Goal: Task Accomplishment & Management: Complete application form

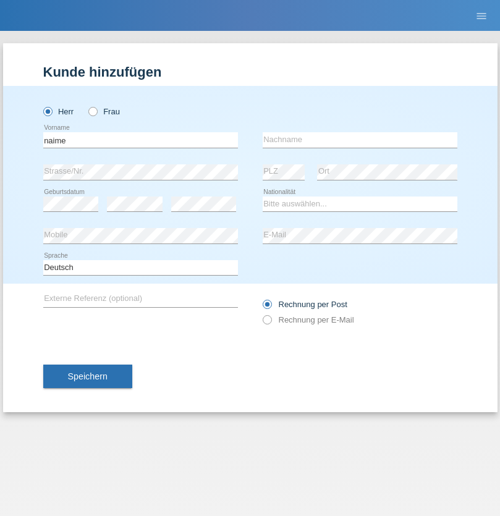
type input "naime"
click at [360, 140] on input "text" at bounding box center [360, 139] width 195 height 15
type input "llugiqi"
select select "CH"
radio input "true"
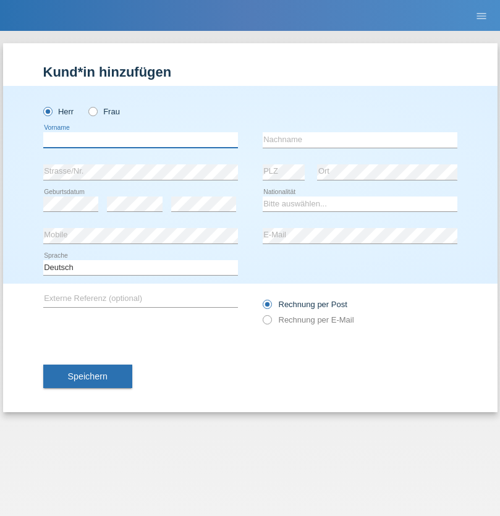
click at [140, 140] on input "text" at bounding box center [140, 139] width 195 height 15
type input "Shaban"
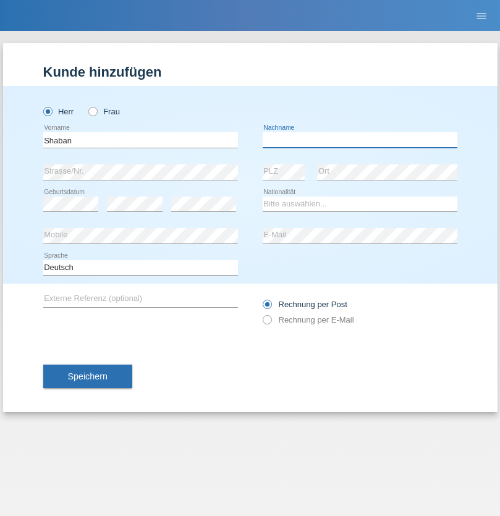
click at [360, 140] on input "text" at bounding box center [360, 139] width 195 height 15
type input "llugiqi"
select select "CH"
radio input "true"
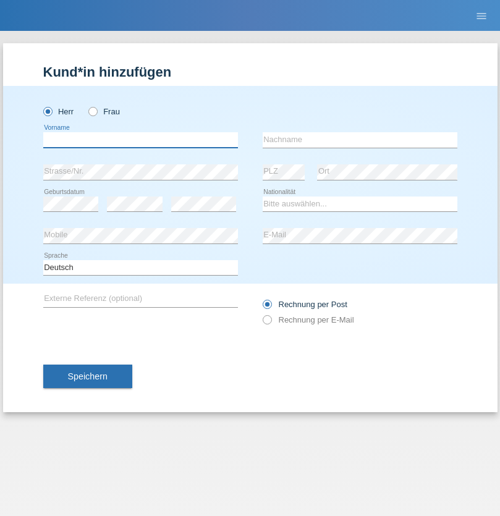
click at [140, 140] on input "text" at bounding box center [140, 139] width 195 height 15
type input "Laurent"
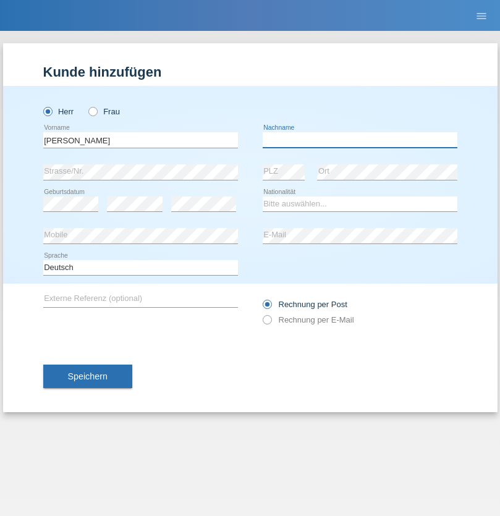
click at [360, 140] on input "text" at bounding box center [360, 139] width 195 height 15
type input "Mathey"
select select "CH"
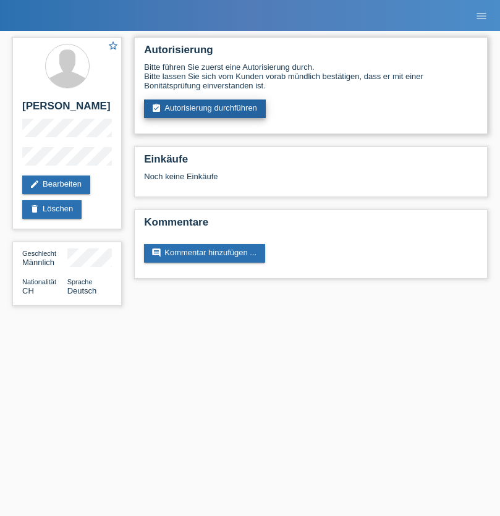
click at [205, 109] on link "assignment_turned_in Autorisierung durchführen" at bounding box center [205, 109] width 122 height 19
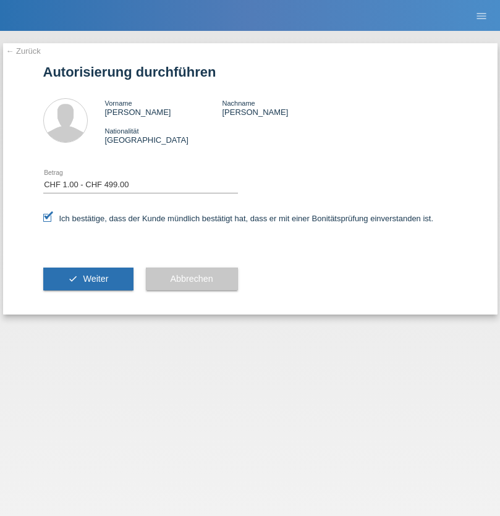
select select "1"
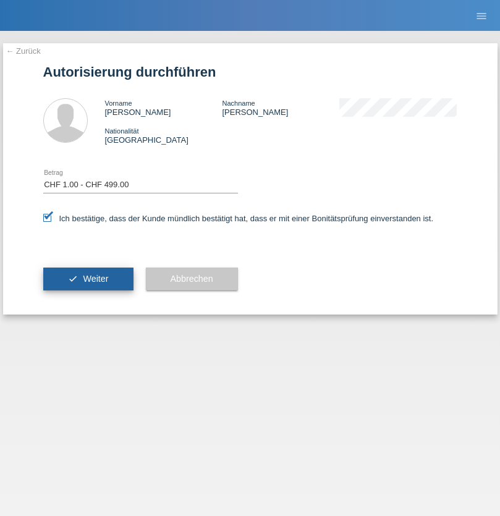
click at [88, 279] on span "Weiter" at bounding box center [95, 279] width 25 height 10
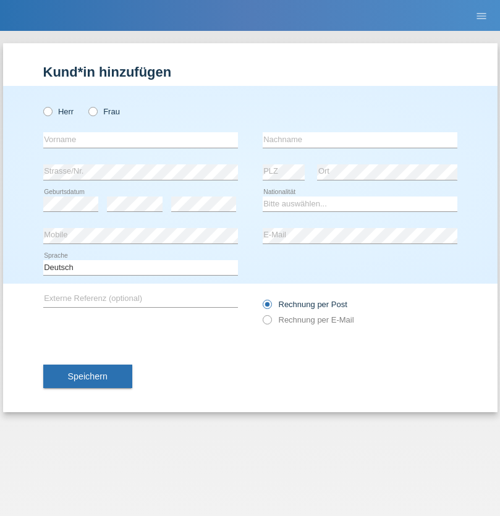
radio input "true"
click at [140, 140] on input "text" at bounding box center [140, 139] width 195 height 15
type input "[PERSON_NAME]"
click at [360, 140] on input "text" at bounding box center [360, 139] width 195 height 15
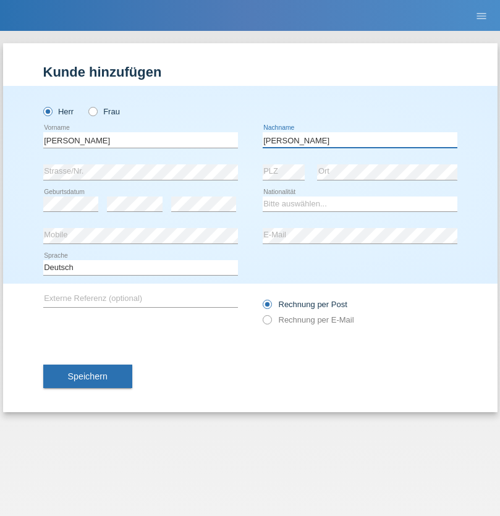
type input "Teixeira"
select select "PT"
select select "C"
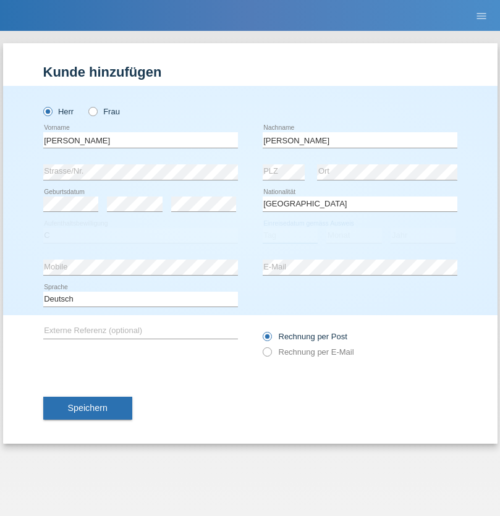
select select "25"
select select "02"
select select "2021"
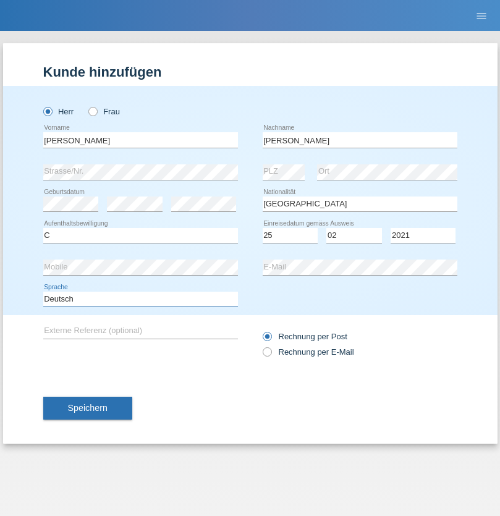
select select "en"
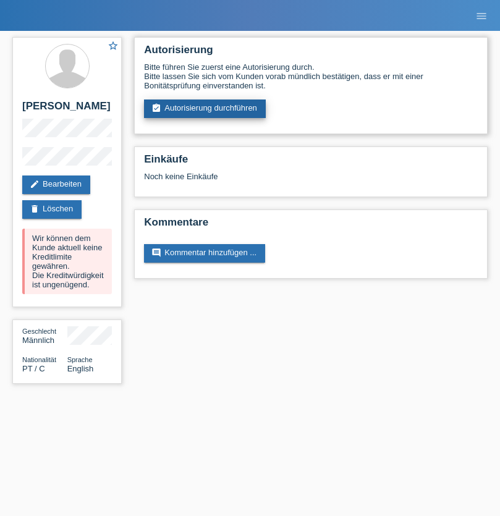
click at [205, 109] on link "assignment_turned_in Autorisierung durchführen" at bounding box center [205, 109] width 122 height 19
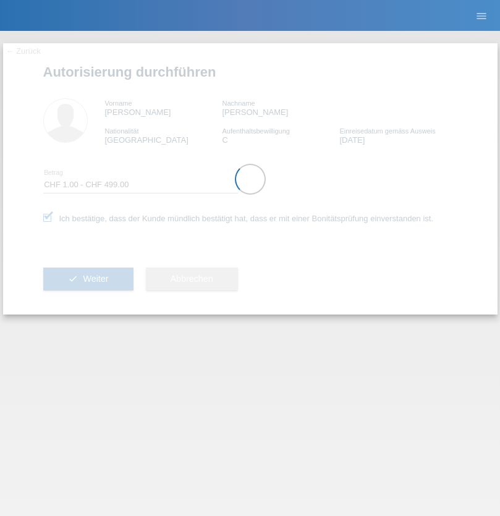
select select "1"
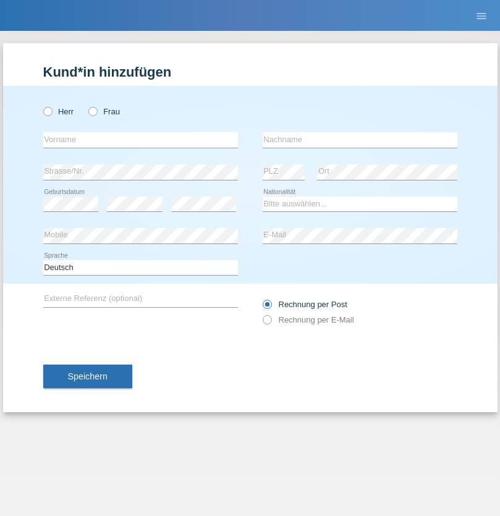
radio input "true"
click at [140, 140] on input "text" at bounding box center [140, 139] width 195 height 15
type input "Champing"
click at [360, 140] on input "text" at bounding box center [360, 139] width 195 height 15
type input "Malonga"
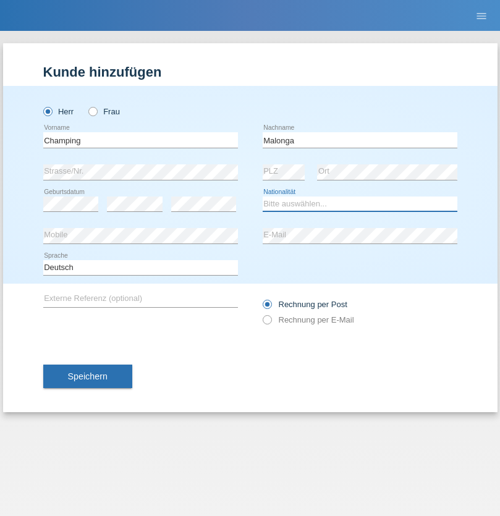
select select "CH"
radio input "true"
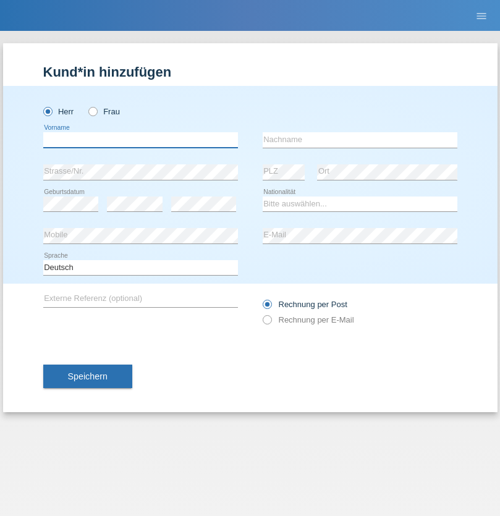
click at [140, 140] on input "text" at bounding box center [140, 139] width 195 height 15
type input "Djordjevic"
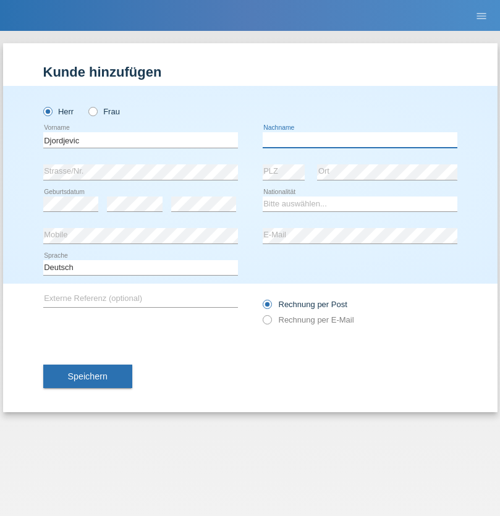
click at [360, 140] on input "text" at bounding box center [360, 139] width 195 height 15
type input "Radosav"
select select "RS"
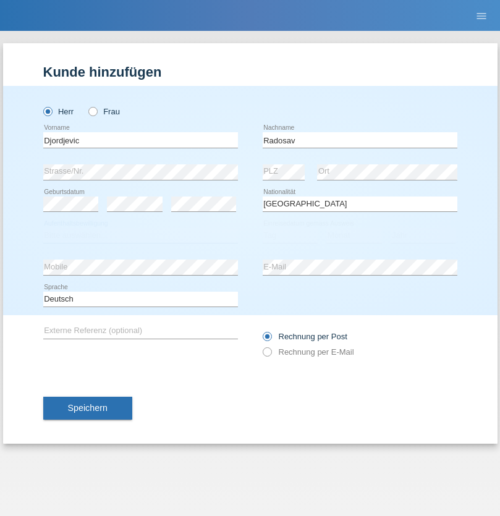
select select "C"
select select "10"
select select "03"
select select "1989"
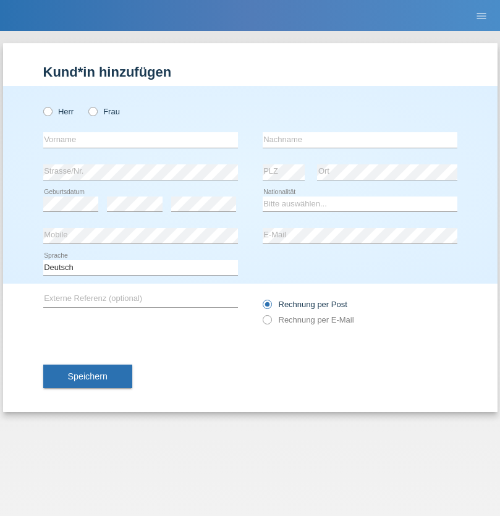
radio input "true"
click at [140, 140] on input "text" at bounding box center [140, 139] width 195 height 15
type input "[PERSON_NAME]"
click at [360, 140] on input "text" at bounding box center [360, 139] width 195 height 15
type input "Patera"
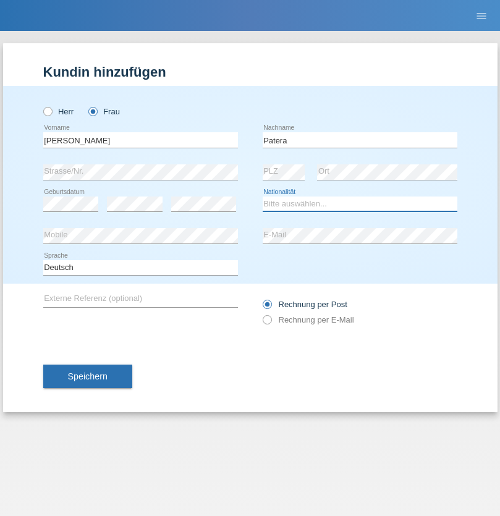
select select "CH"
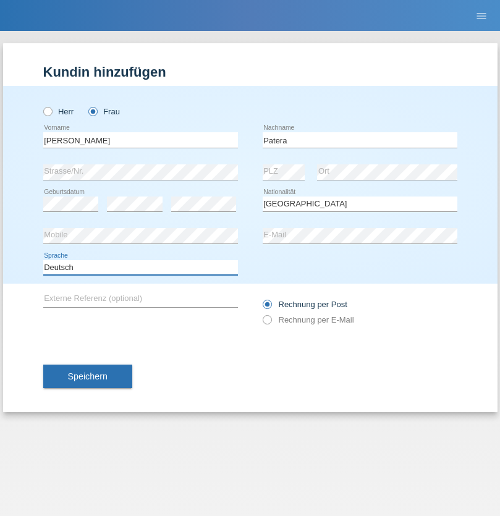
select select "en"
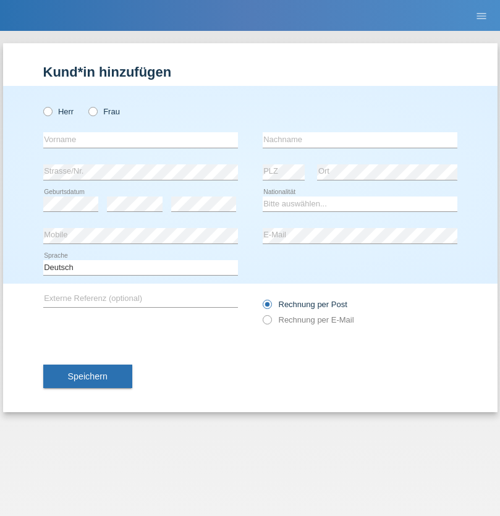
radio input "true"
click at [140, 140] on input "text" at bounding box center [140, 139] width 195 height 15
type input "Omar"
click at [360, 140] on input "text" at bounding box center [360, 139] width 195 height 15
type input "Sakhi"
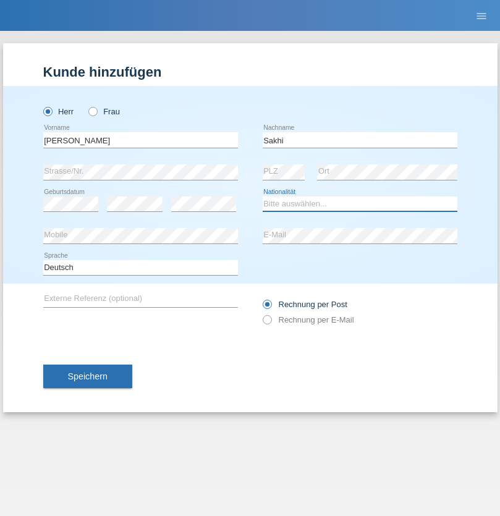
select select "IT"
select select "C"
select select "24"
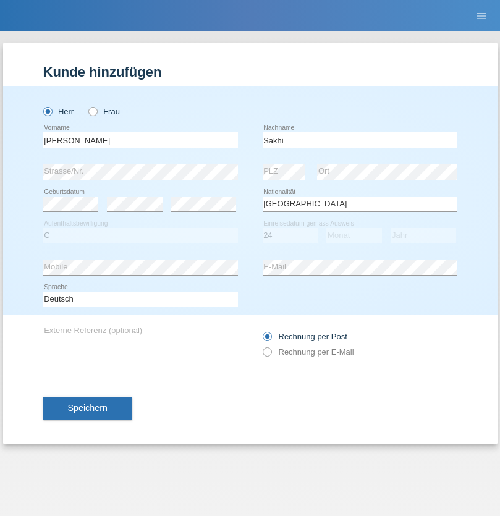
select select "10"
select select "2021"
